Goal: Find specific page/section: Find specific page/section

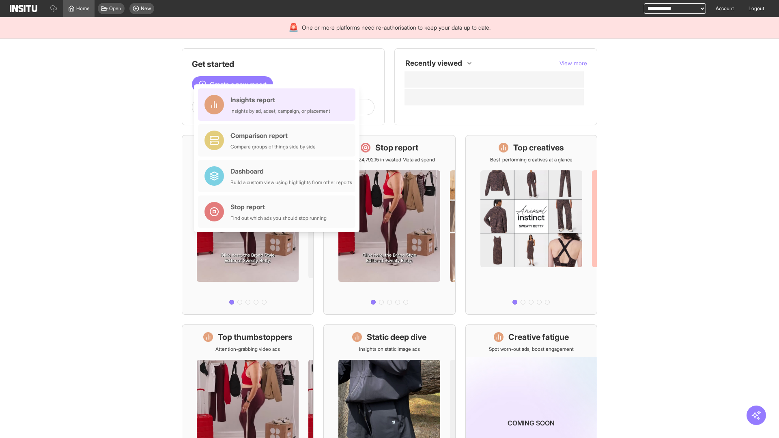
click at [279, 105] on div "Insights report Insights by ad, adset, campaign, or placement" at bounding box center [280, 104] width 100 height 19
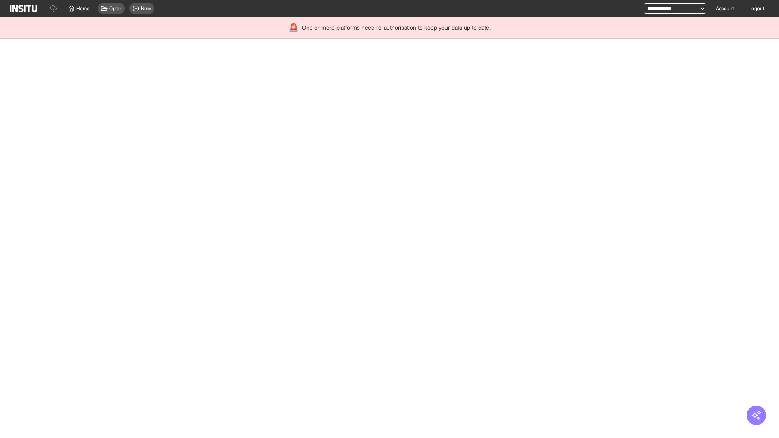
select select "**"
